Goal: Task Accomplishment & Management: Use online tool/utility

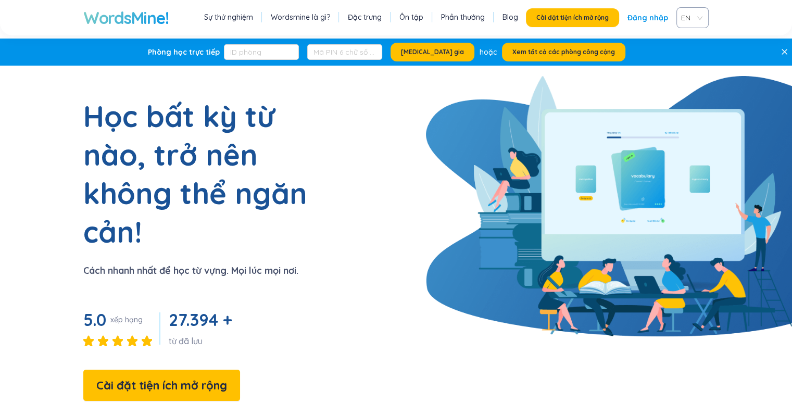
click at [421, 17] on font "Ôn tập" at bounding box center [412, 17] width 24 height 9
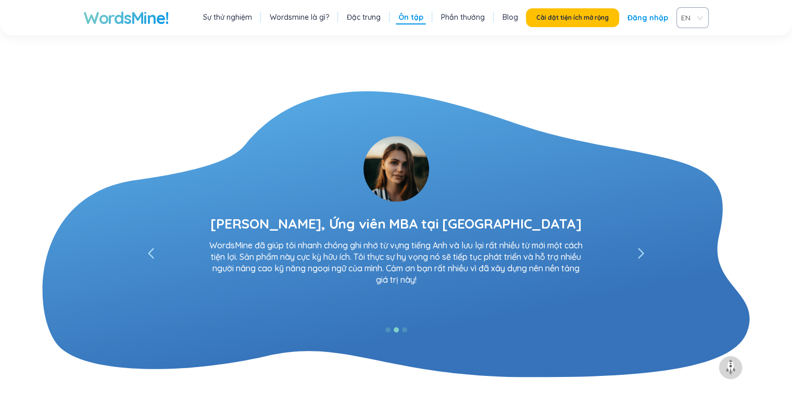
scroll to position [2005, 0]
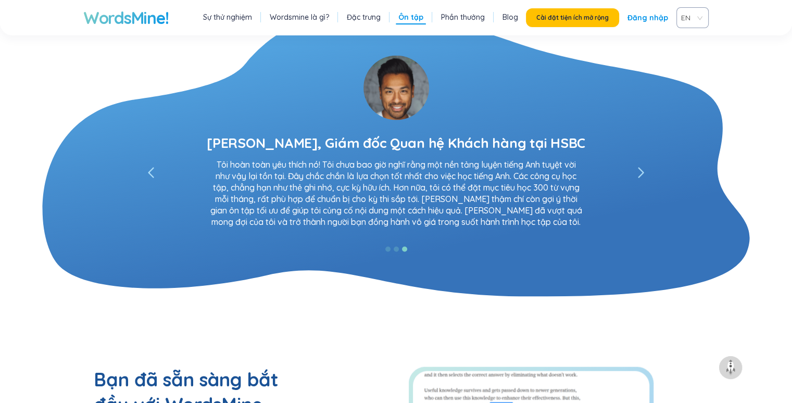
click at [357, 17] on font "Đặc trưng" at bounding box center [364, 17] width 34 height 9
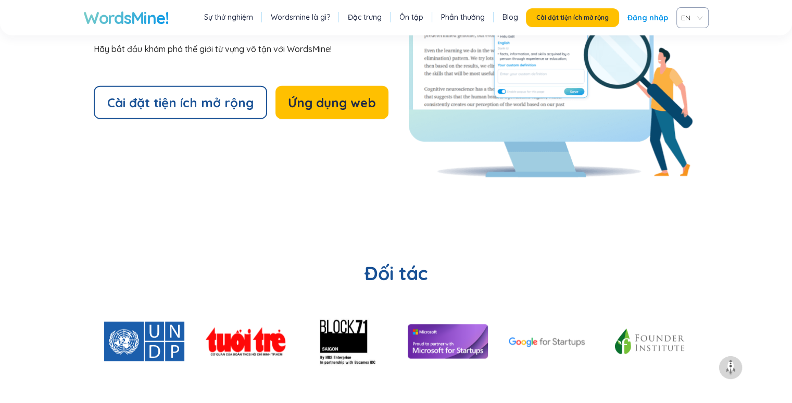
scroll to position [2389, 0]
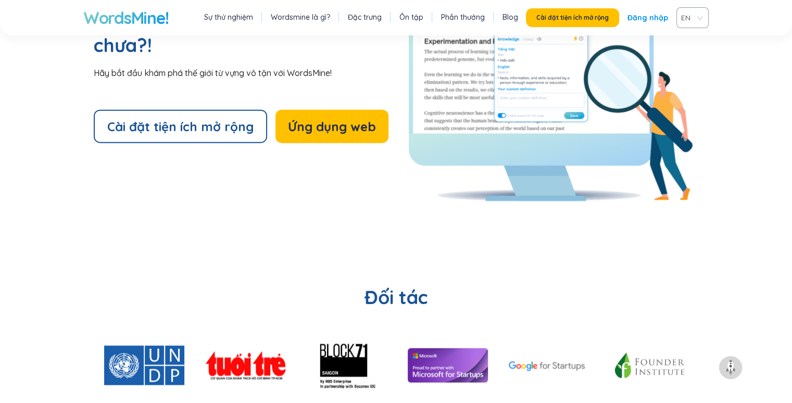
click at [644, 19] on font "Đăng nhập" at bounding box center [648, 17] width 41 height 9
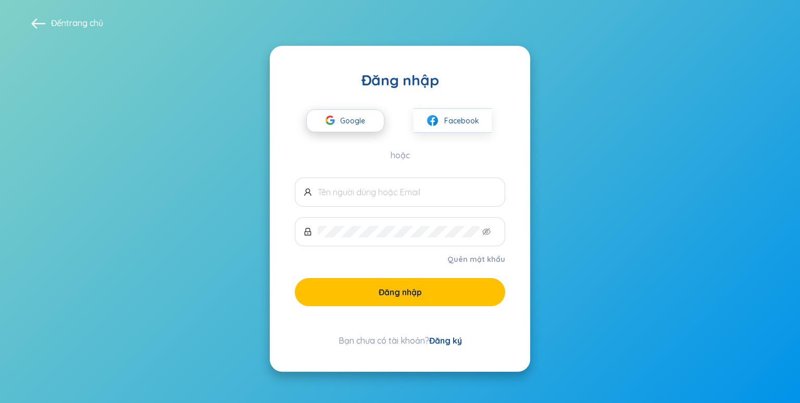
click at [351, 119] on font "Google" at bounding box center [352, 120] width 25 height 9
click at [348, 121] on font "Google" at bounding box center [352, 120] width 25 height 9
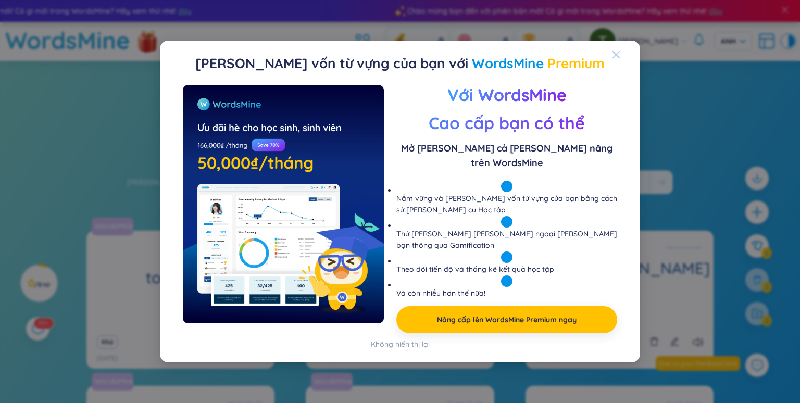
click at [619, 51] on icon "Đóng" at bounding box center [616, 54] width 7 height 7
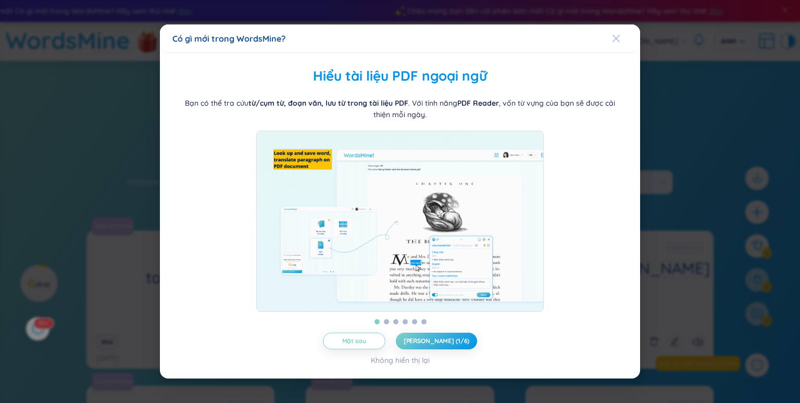
click at [616, 35] on icon "Đóng" at bounding box center [616, 38] width 7 height 7
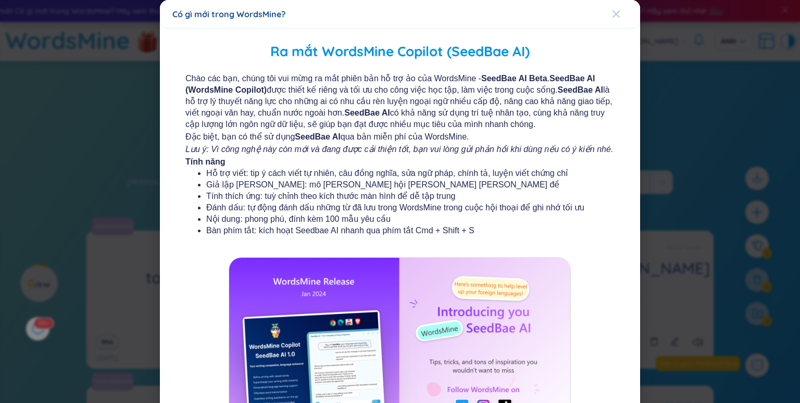
click at [613, 13] on icon "Đóng" at bounding box center [616, 14] width 8 height 8
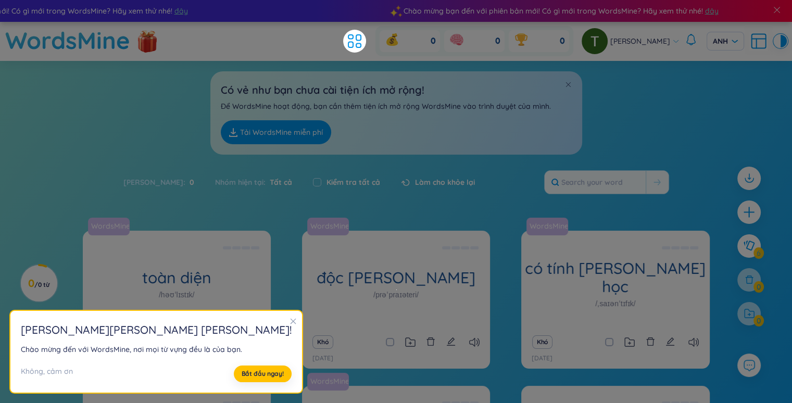
click at [291, 321] on icon "đóng" at bounding box center [294, 322] width 6 height 6
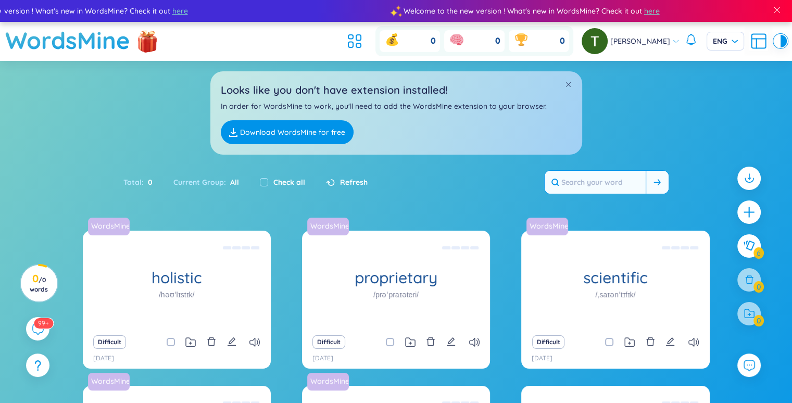
click at [602, 177] on input "text" at bounding box center [595, 182] width 101 height 23
